Goal: Navigation & Orientation: Find specific page/section

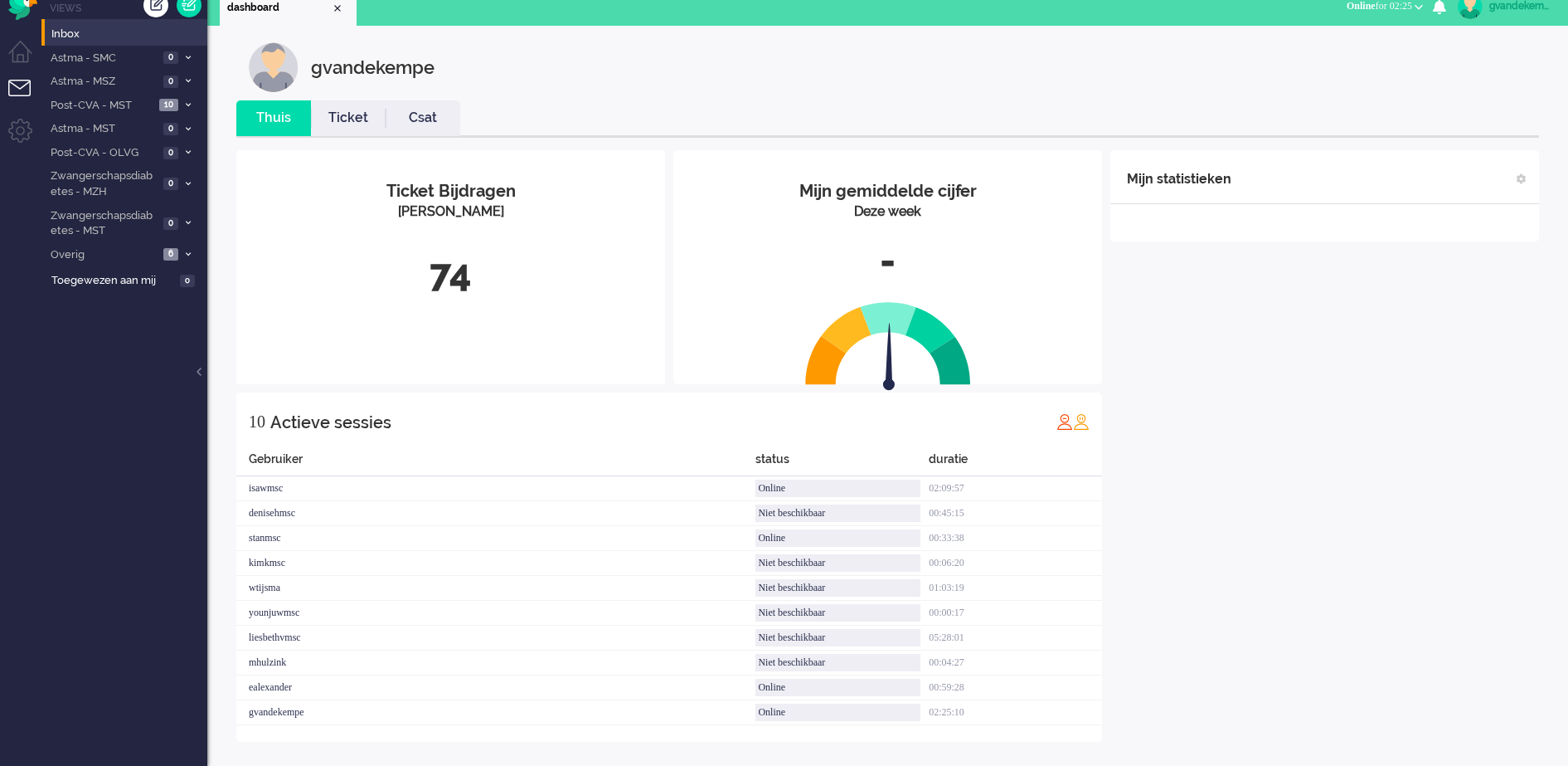
scroll to position [21, 0]
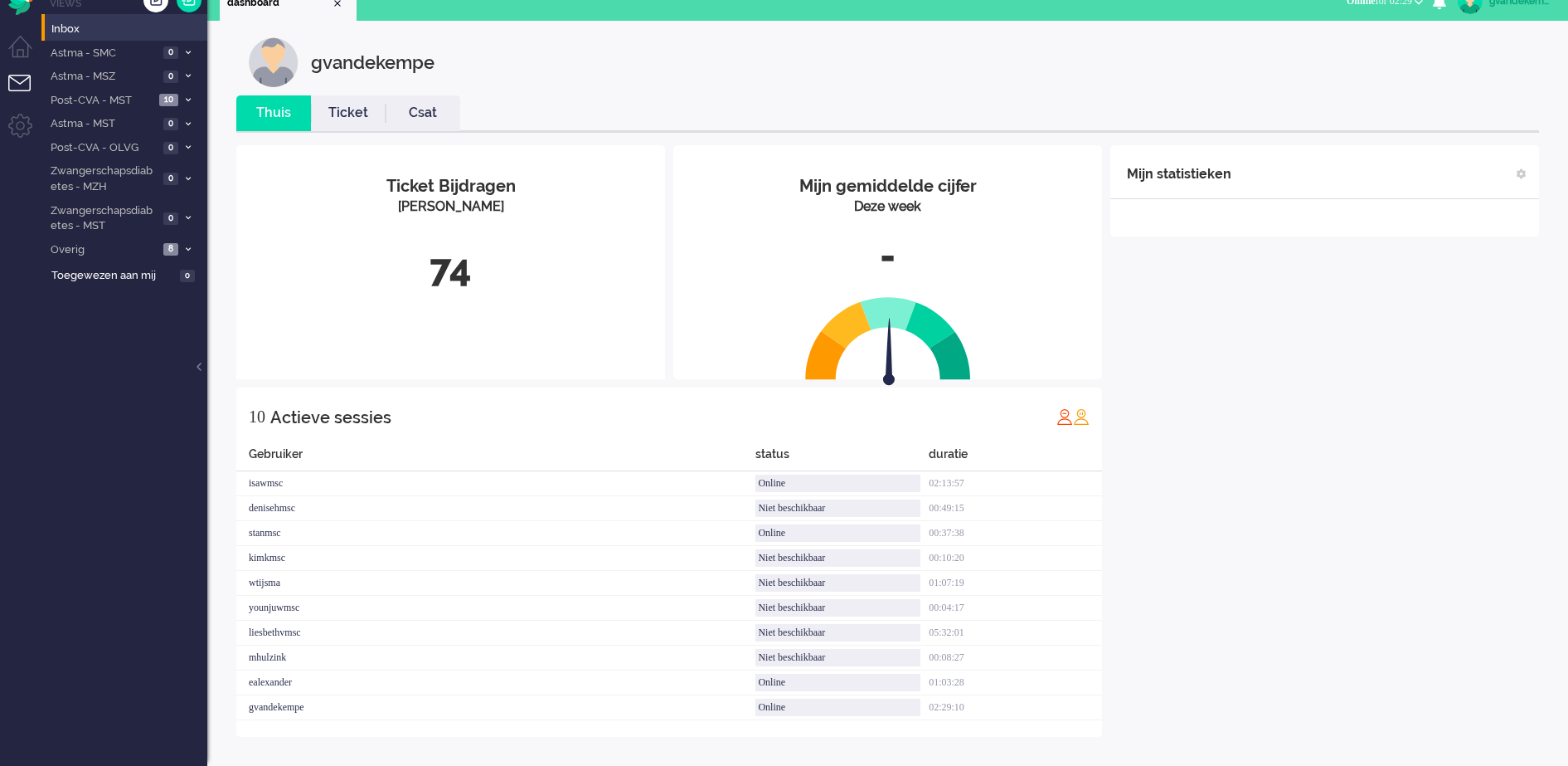
click at [1321, 458] on div "Mijn statistieken + Statistieken toevoegen Bel tijd (gemiddelde dag) Wrapup tij…" at bounding box center [1324, 440] width 428 height 592
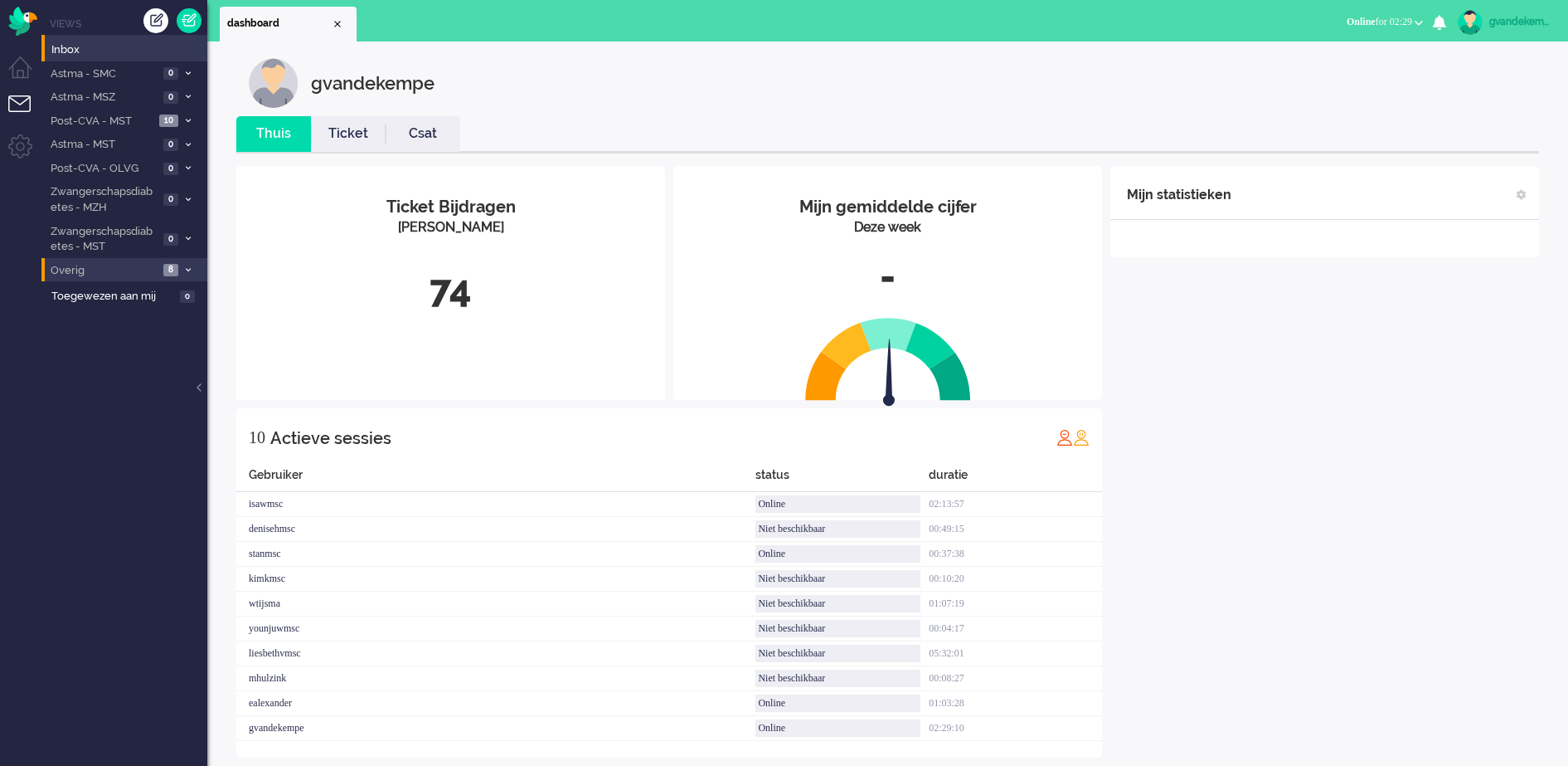
click at [187, 267] on icon at bounding box center [189, 269] width 5 height 5
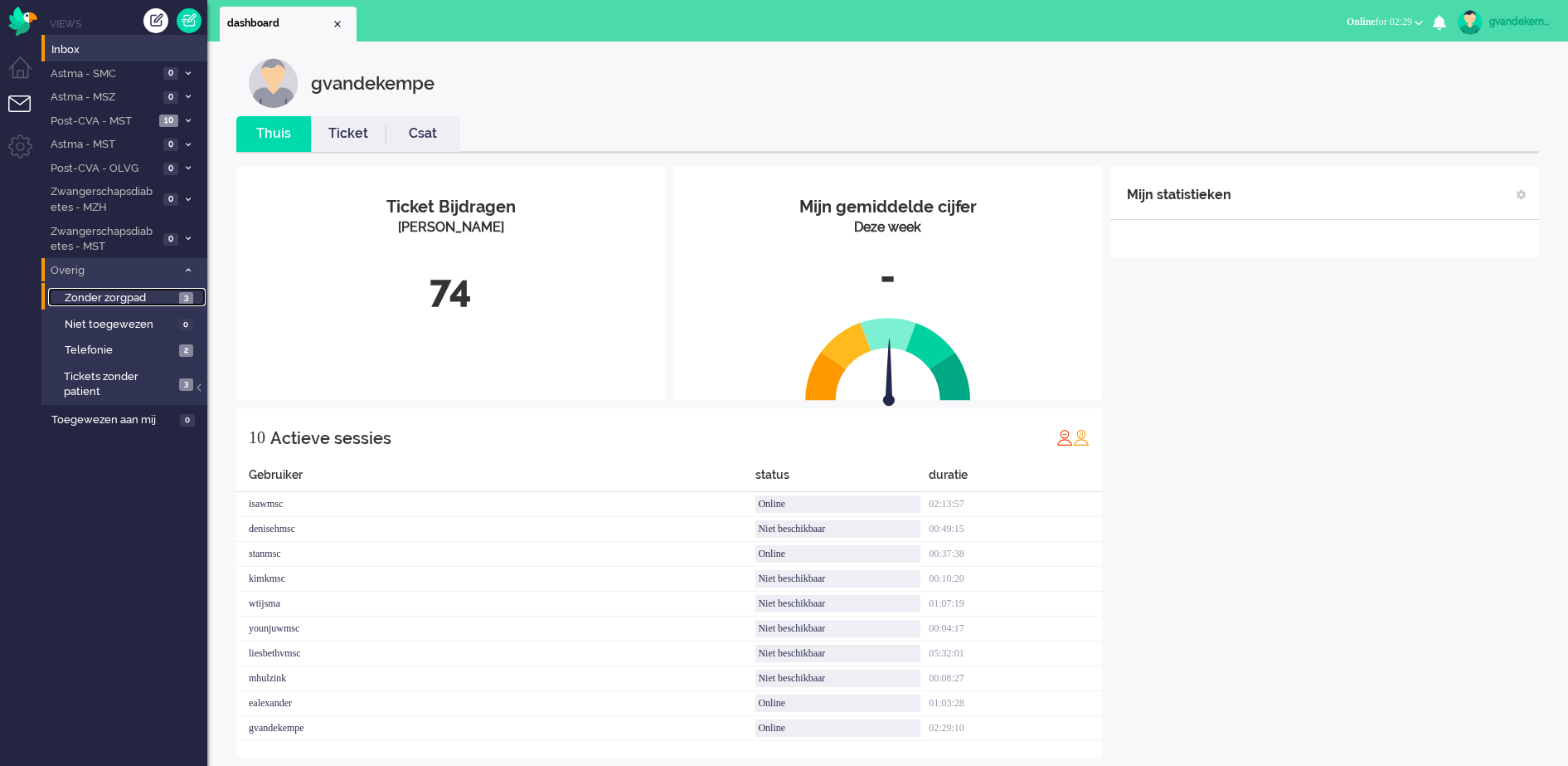
click at [175, 294] on link "Zonder zorgpad 3" at bounding box center [127, 297] width 157 height 18
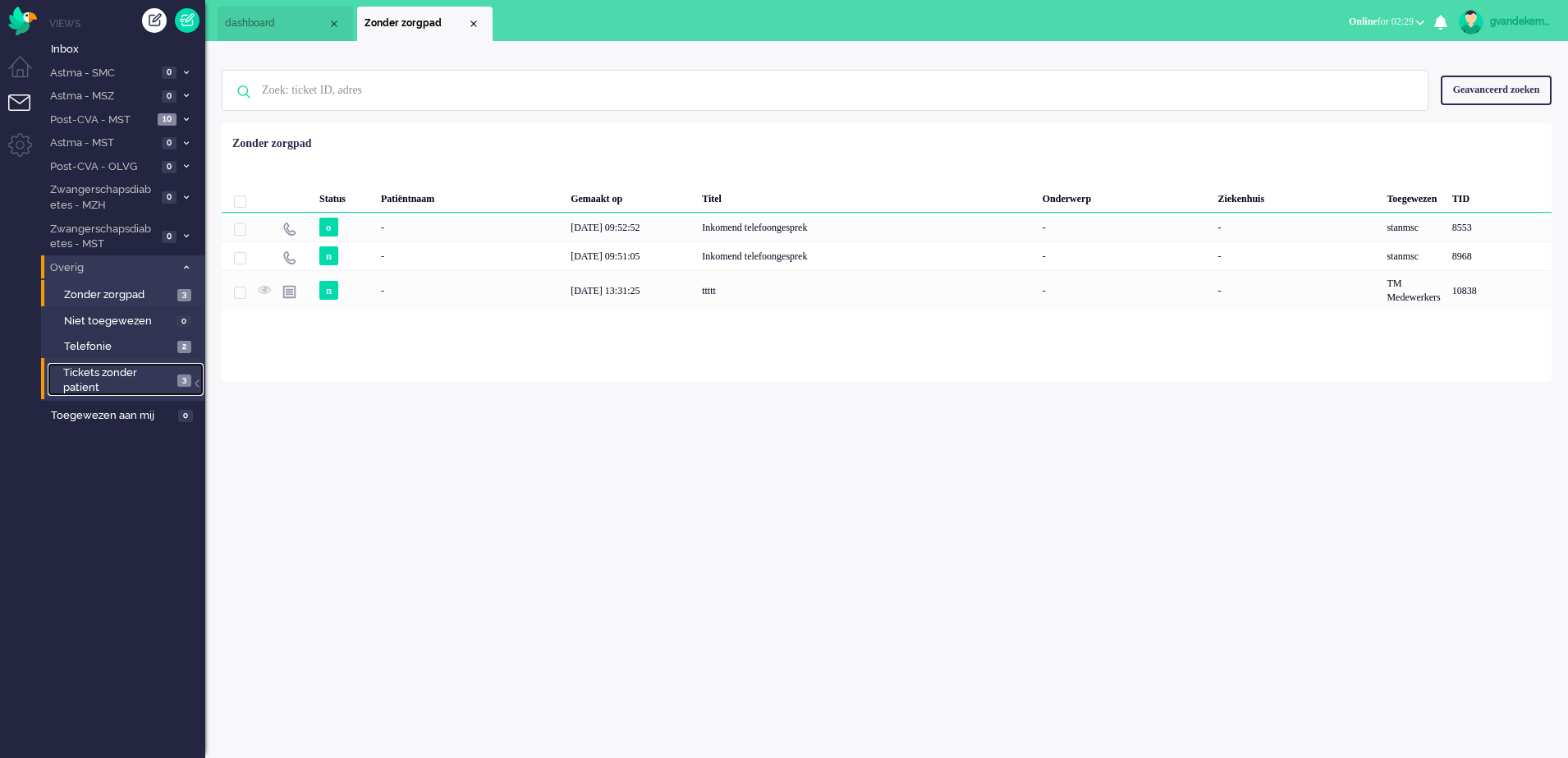
click at [166, 375] on span "Tickets zonder patient" at bounding box center [117, 380] width 109 height 30
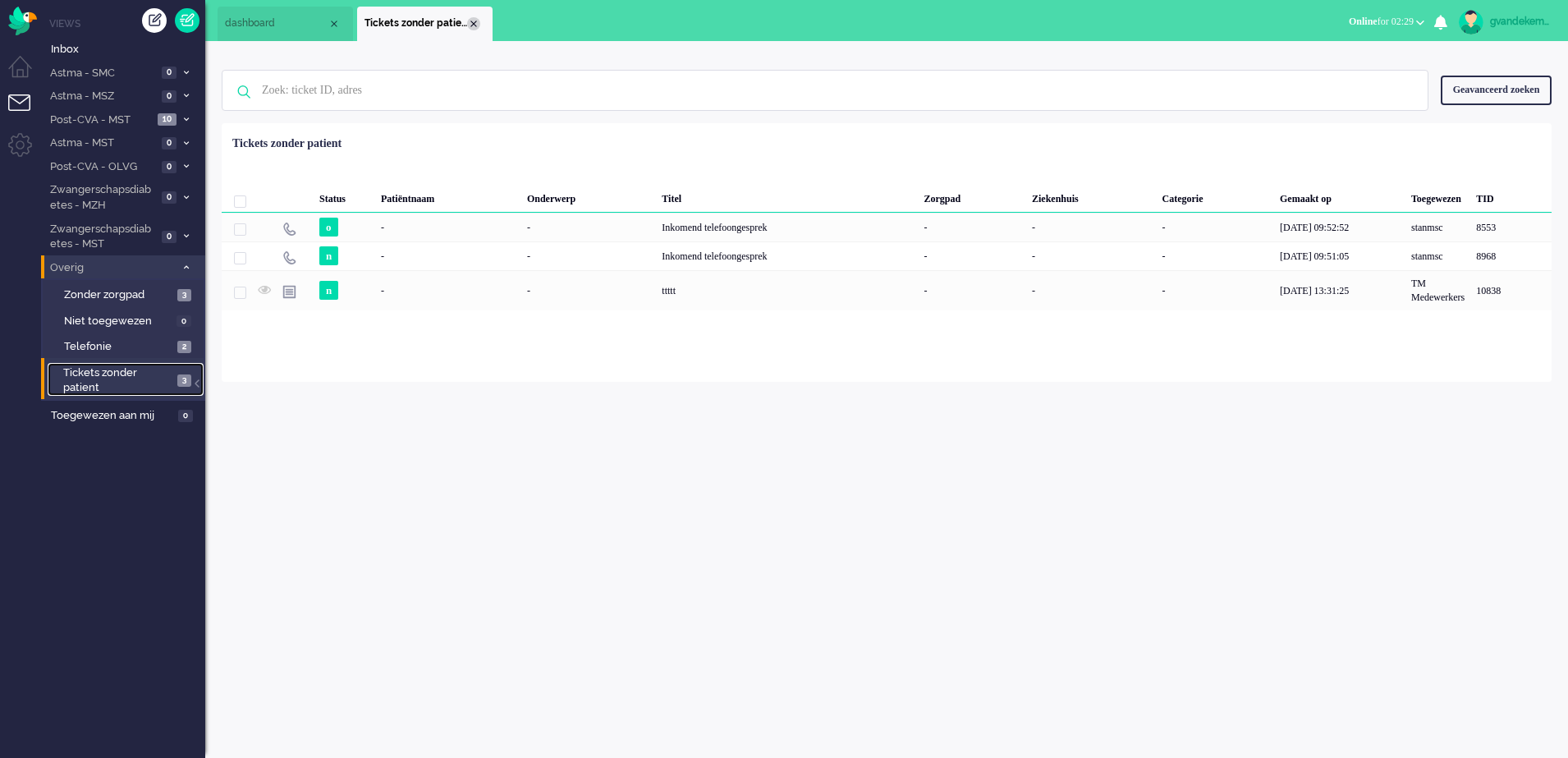
click at [470, 19] on div "Close tab" at bounding box center [473, 23] width 13 height 13
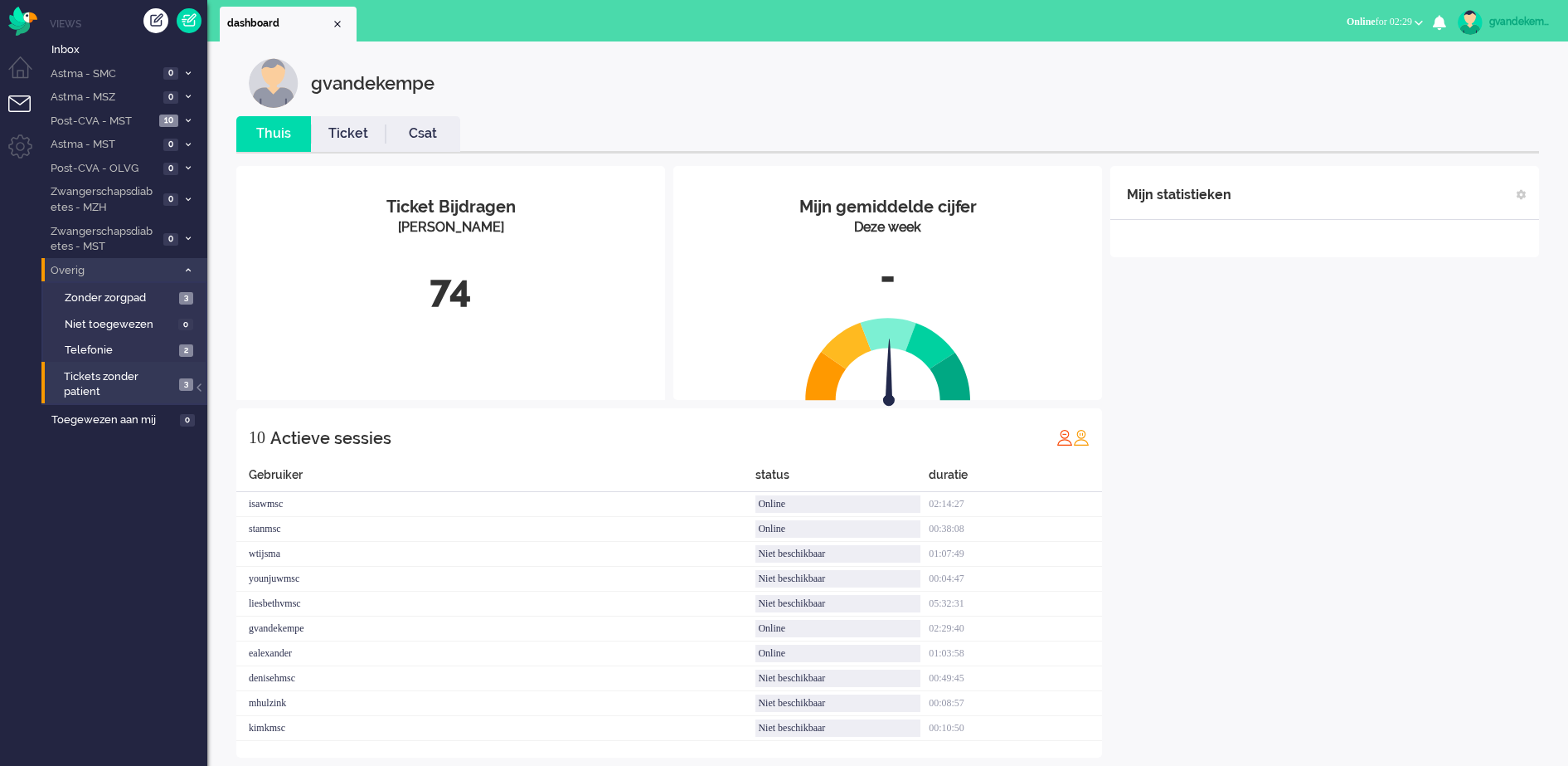
click at [1269, 518] on div "Mijn statistieken + Statistieken toevoegen Bel tijd (gemiddelde dag) Wrapup tij…" at bounding box center [1324, 461] width 428 height 592
click at [1423, 419] on div "Mijn statistieken + Statistieken toevoegen Bel tijd (gemiddelde dag) Wrapup tij…" at bounding box center [1324, 461] width 428 height 592
click at [1320, 424] on div "Mijn statistieken + Statistieken toevoegen Bel tijd (gemiddelde dag) Wrapup tij…" at bounding box center [1324, 461] width 428 height 592
click at [1469, 639] on div "Mijn statistieken + Statistieken toevoegen Bel tijd (gemiddelde dag) Wrapup tij…" at bounding box center [1324, 461] width 428 height 592
click at [170, 297] on span "Zonder zorgpad" at bounding box center [119, 298] width 110 height 16
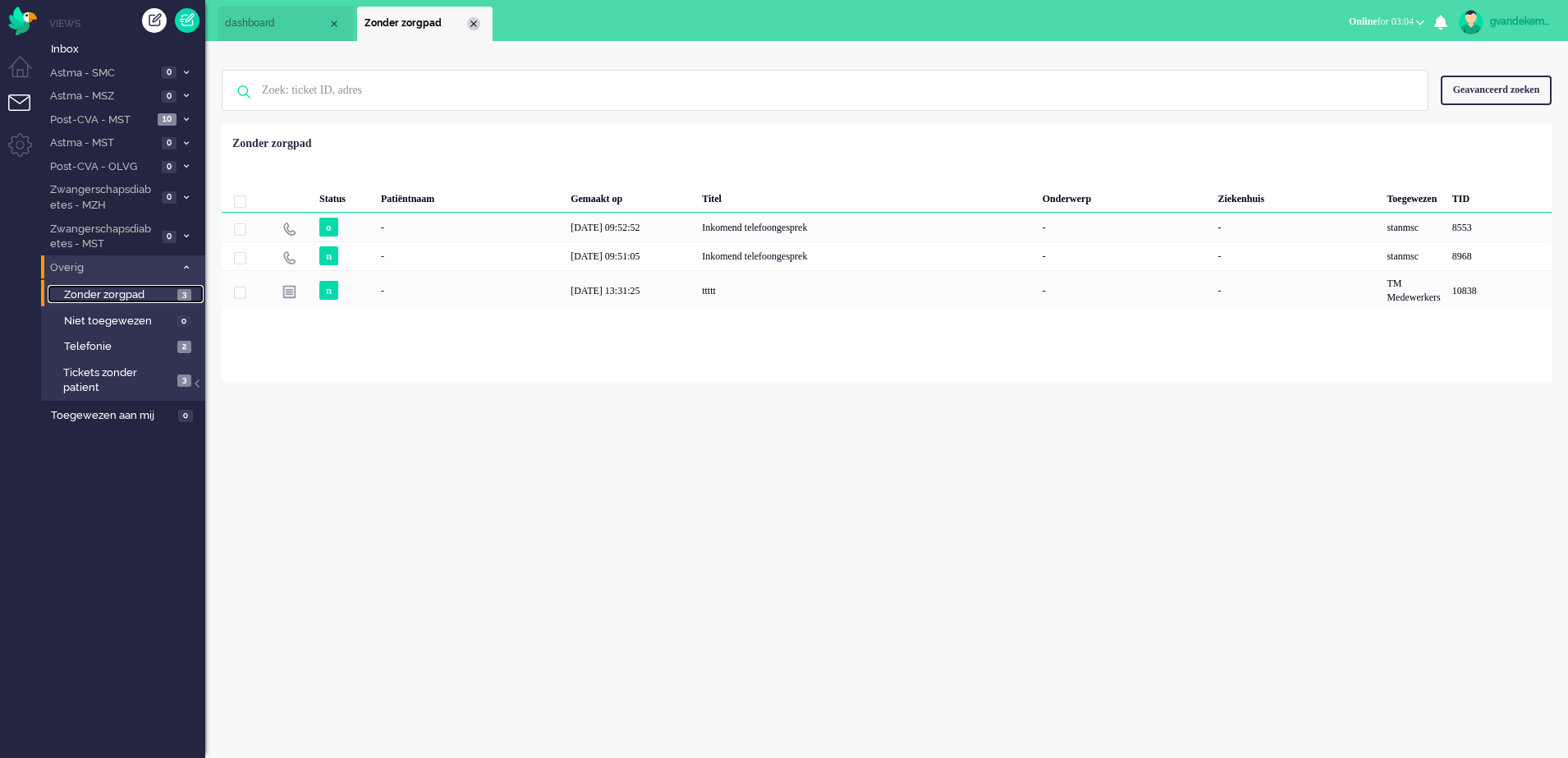
click at [470, 24] on div "Close tab" at bounding box center [473, 23] width 13 height 13
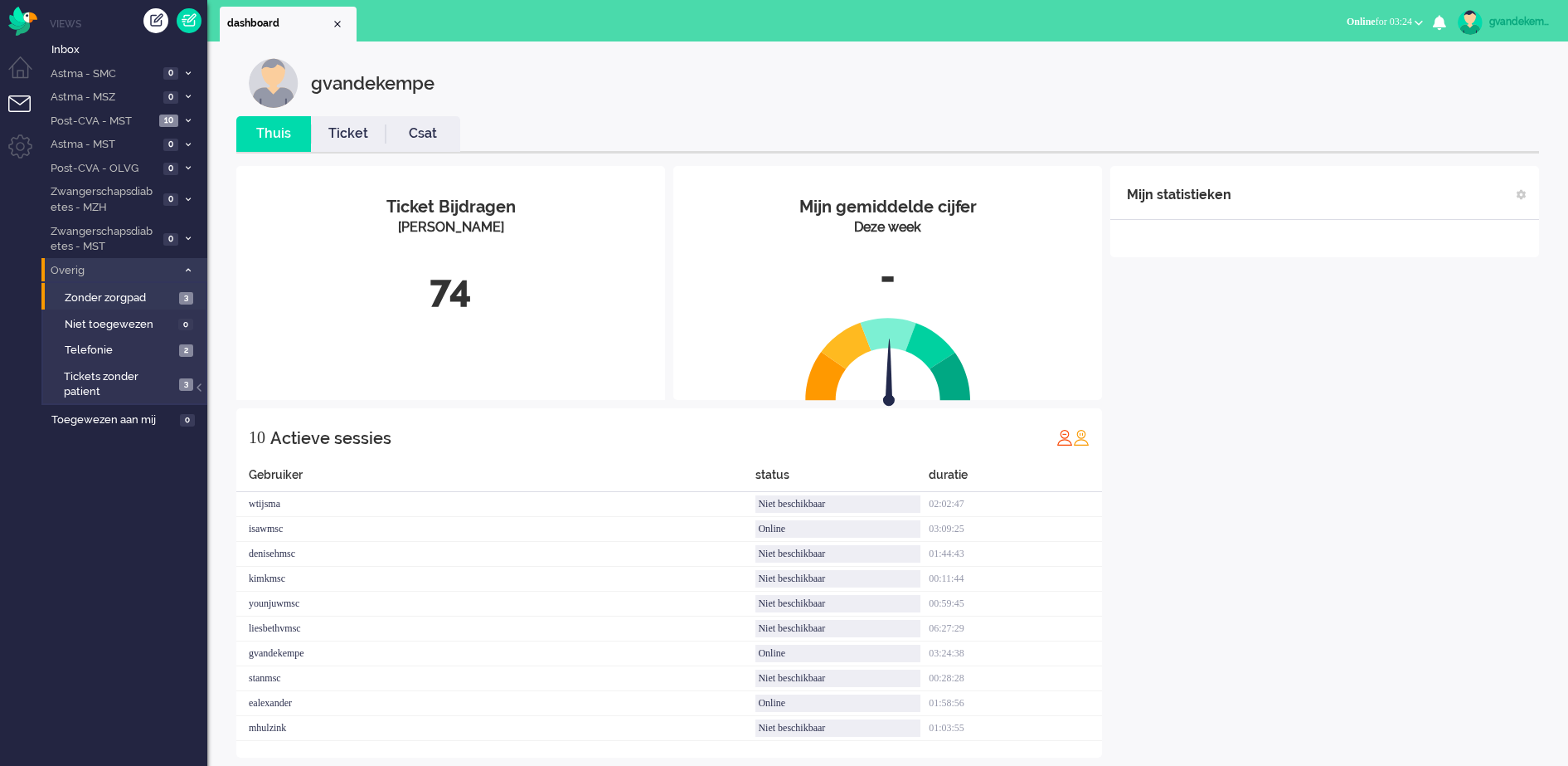
click at [1267, 528] on div "Mijn statistieken + Statistieken toevoegen Bel tijd (gemiddelde dag) Wrapup tij…" at bounding box center [1324, 461] width 428 height 592
click at [1445, 409] on div "Mijn statistieken + Statistieken toevoegen Bel tijd (gemiddelde dag) Wrapup tij…" at bounding box center [1324, 473] width 428 height 617
